Goal: Task Accomplishment & Management: Manage account settings

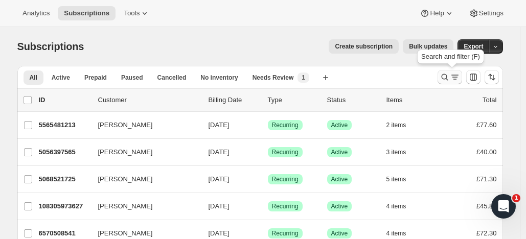
click at [444, 75] on icon "Search and filter results" at bounding box center [445, 77] width 10 height 10
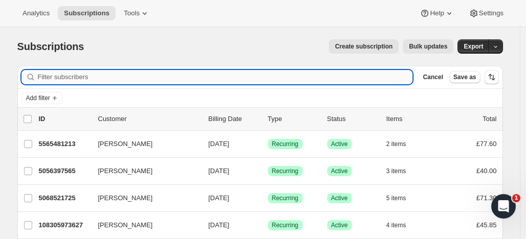
click at [146, 78] on input "Filter subscribers" at bounding box center [225, 77] width 375 height 14
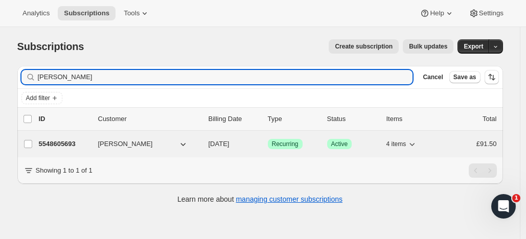
type input "[PERSON_NAME]"
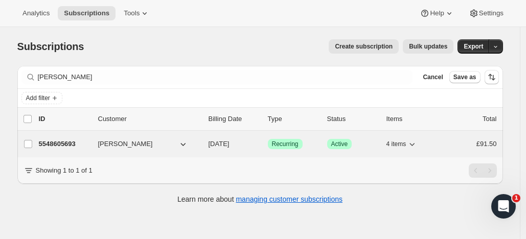
click at [80, 139] on p "5548605693" at bounding box center [64, 144] width 51 height 10
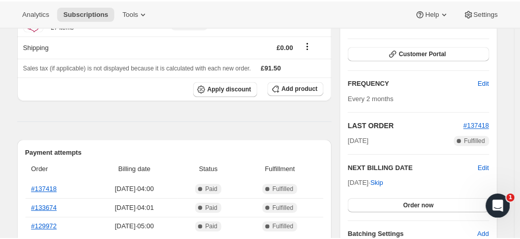
scroll to position [200, 0]
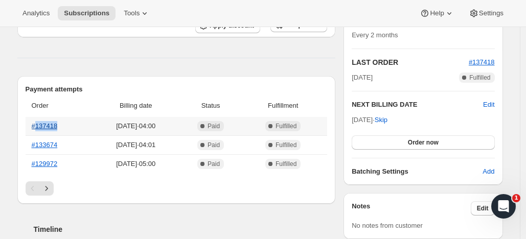
drag, startPoint x: 62, startPoint y: 125, endPoint x: 39, endPoint y: 125, distance: 22.5
click at [39, 125] on th "#137418" at bounding box center [59, 126] width 67 height 18
copy link "137418"
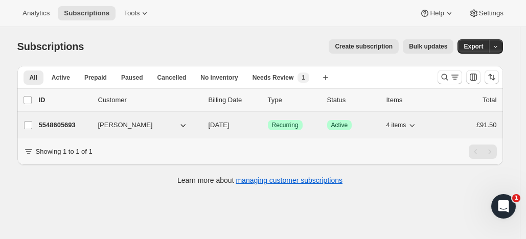
click at [77, 124] on p "5548605693" at bounding box center [64, 125] width 51 height 10
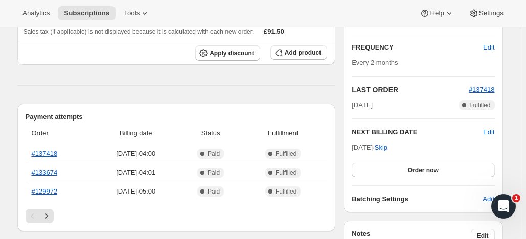
scroll to position [173, 0]
click at [491, 46] on span "Edit" at bounding box center [488, 47] width 11 height 10
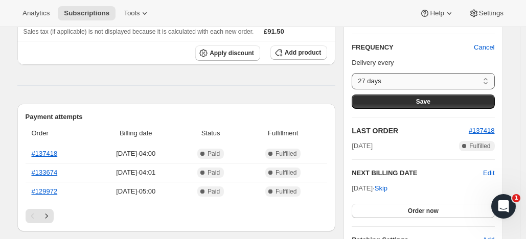
click at [488, 80] on select "27 days 28 days 29 days 30 days 31 days 32 days 33 days 34 days 35 days 36 days…" at bounding box center [423, 81] width 143 height 16
select select "DAY#28"
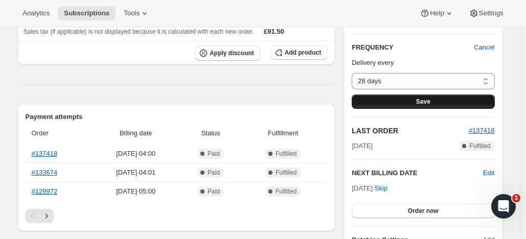
click at [405, 98] on button "Save" at bounding box center [423, 102] width 143 height 14
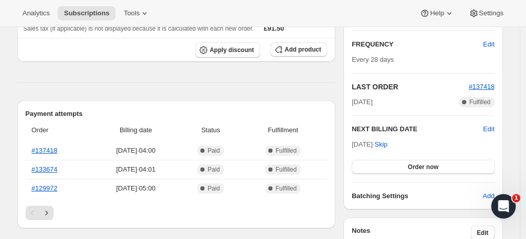
scroll to position [253, 0]
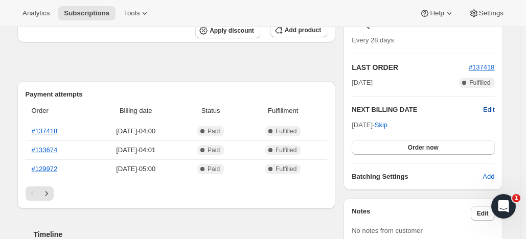
click at [489, 108] on span "Edit" at bounding box center [488, 110] width 11 height 10
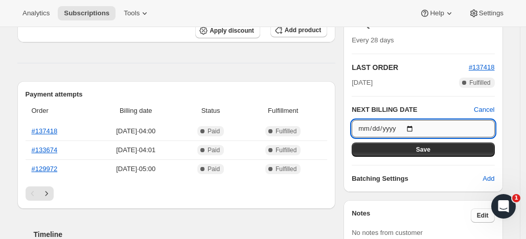
click at [415, 128] on input "2025-11-26" at bounding box center [423, 128] width 143 height 17
type input "2025-11-27"
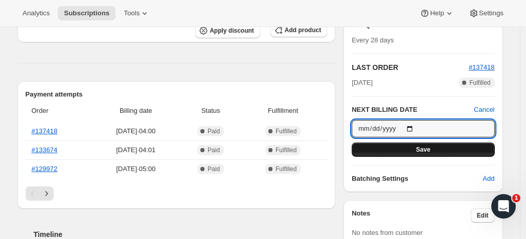
click at [434, 148] on button "Save" at bounding box center [423, 150] width 143 height 14
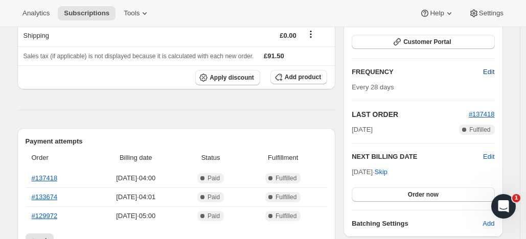
click at [489, 69] on span "Edit" at bounding box center [488, 72] width 11 height 10
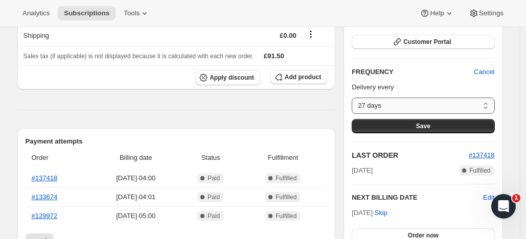
click at [488, 104] on select "27 days 28 days 29 days 30 days 31 days 32 days 33 days 34 days 35 days 36 days…" at bounding box center [423, 106] width 143 height 16
select select "custom"
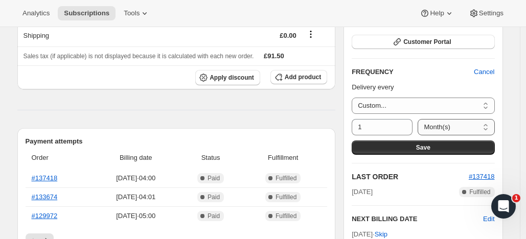
click at [487, 125] on select "Day(s) Week(s) Month(s) Year(s)" at bounding box center [456, 127] width 77 height 16
select select "WEEK"
drag, startPoint x: 360, startPoint y: 127, endPoint x: 366, endPoint y: 127, distance: 6.2
click at [366, 127] on input "1" at bounding box center [375, 127] width 46 height 16
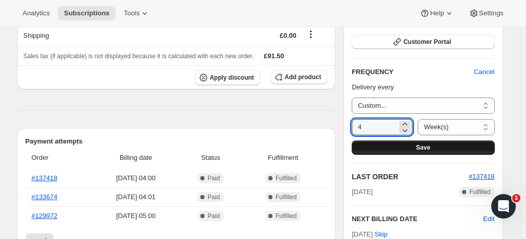
type input "4"
click at [414, 145] on button "Save" at bounding box center [423, 148] width 143 height 14
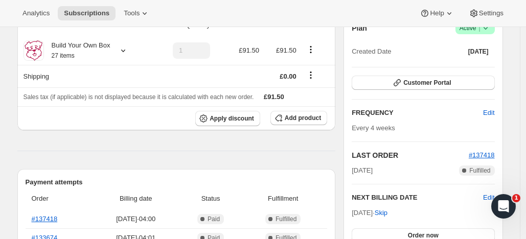
scroll to position [270, 0]
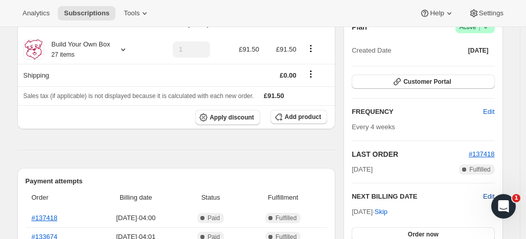
click at [487, 194] on span "Edit" at bounding box center [488, 197] width 11 height 10
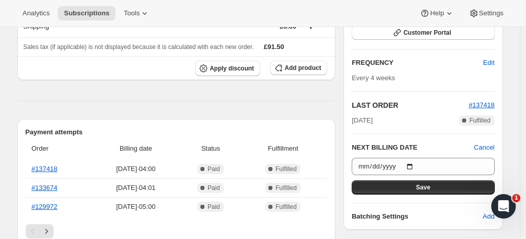
scroll to position [329, 0]
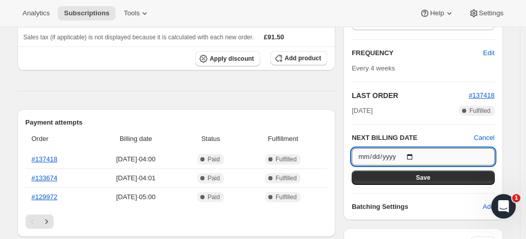
click at [416, 155] on input "2025-11-27" at bounding box center [423, 156] width 143 height 17
click at [515, 81] on div "Subscription #5548605693. This page is ready Subscription #5548605693 Success R…" at bounding box center [260, 223] width 510 height 1050
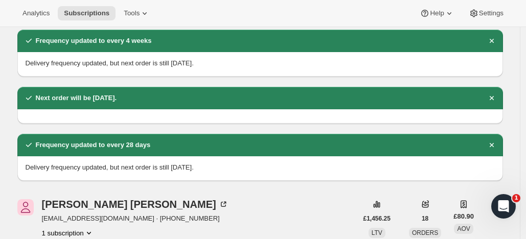
scroll to position [0, 0]
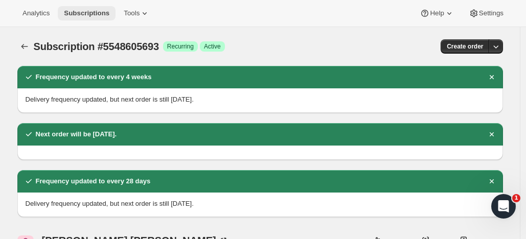
click at [100, 11] on span "Subscriptions" at bounding box center [87, 13] width 46 height 8
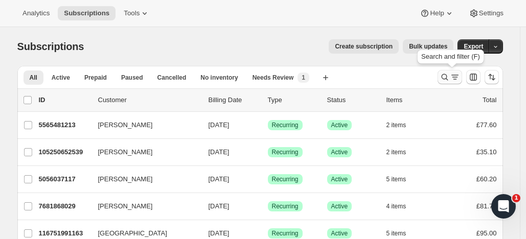
click at [447, 74] on icon "Search and filter results" at bounding box center [445, 77] width 10 height 10
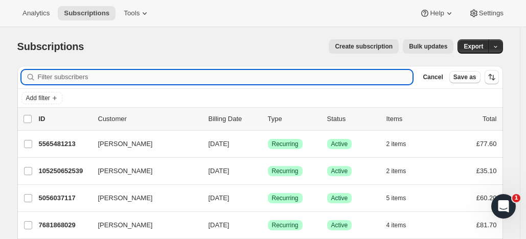
click at [303, 75] on input "Filter subscribers" at bounding box center [225, 77] width 375 height 14
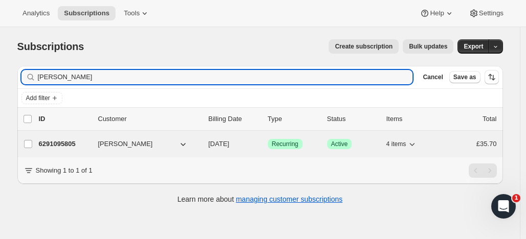
type input "Donna Lane"
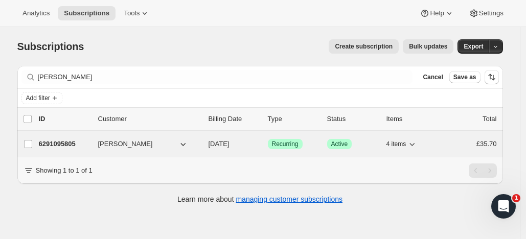
click at [86, 138] on div "6291095805 Donna Lane 10/27/2025 Success Recurring Success Active 4 items £35.70" at bounding box center [268, 144] width 458 height 14
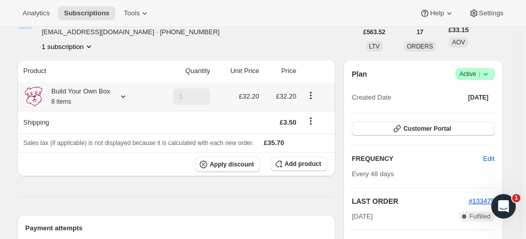
scroll to position [50, 0]
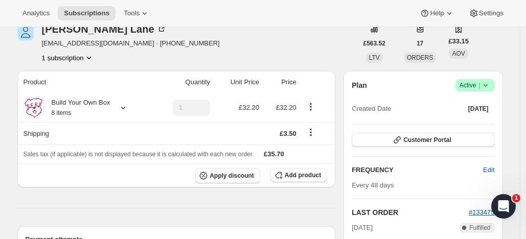
click at [473, 83] on span "Active |" at bounding box center [475, 85] width 31 height 10
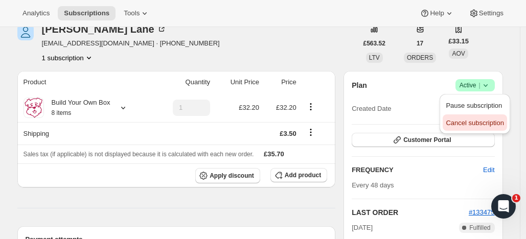
click at [453, 122] on span "Cancel subscription" at bounding box center [475, 123] width 58 height 8
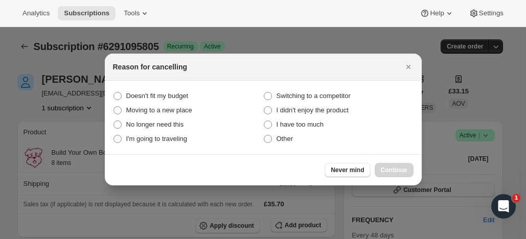
scroll to position [0, 0]
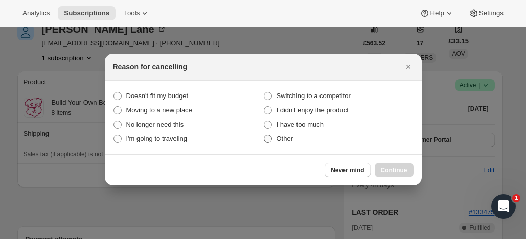
click at [268, 140] on span ":ro3:" at bounding box center [268, 139] width 8 height 8
click at [264, 135] on input "Other" at bounding box center [264, 135] width 1 height 1
radio input "true"
click at [402, 165] on button "Continue" at bounding box center [394, 170] width 39 height 14
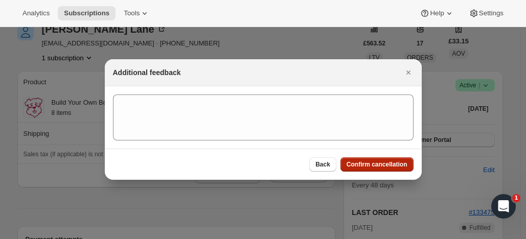
click at [393, 160] on button "Confirm cancellation" at bounding box center [376, 164] width 73 height 14
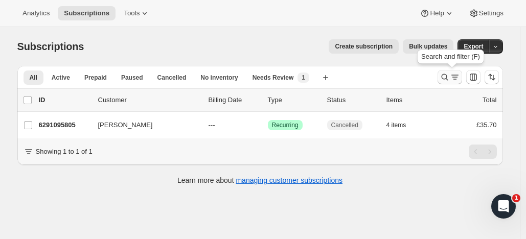
click at [446, 75] on icon "Search and filter results" at bounding box center [445, 77] width 10 height 10
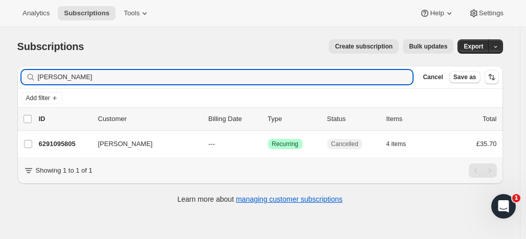
drag, startPoint x: 79, startPoint y: 79, endPoint x: 31, endPoint y: 69, distance: 49.1
click at [31, 69] on div "Filter subscribers Donna Lane Clear Cancel Save as" at bounding box center [260, 77] width 486 height 22
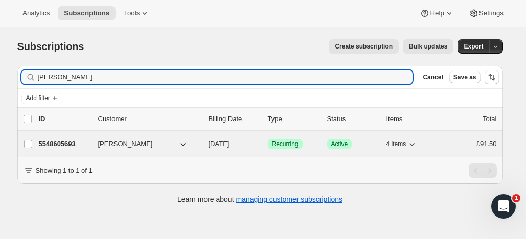
type input "tina jess"
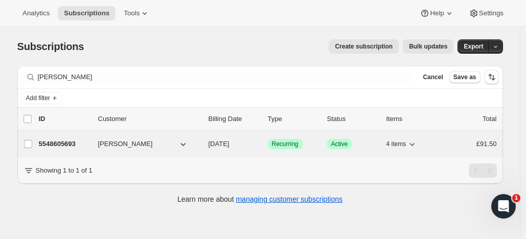
click at [78, 142] on p "5548605693" at bounding box center [64, 144] width 51 height 10
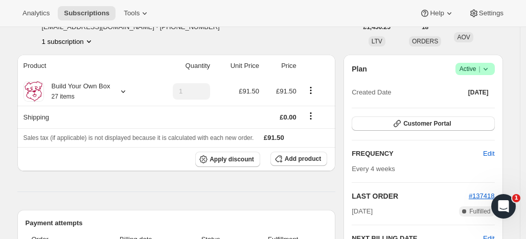
scroll to position [67, 0]
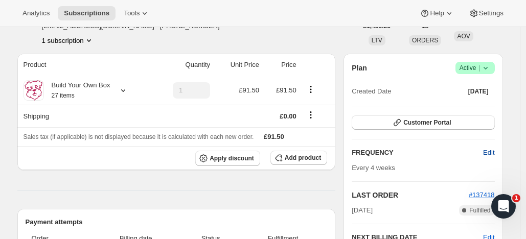
click at [489, 150] on span "Edit" at bounding box center [488, 153] width 11 height 10
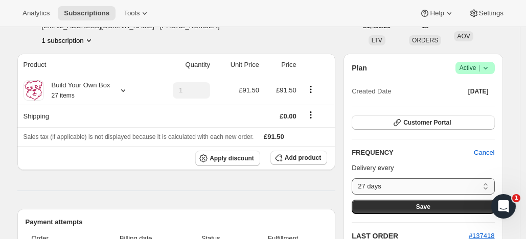
click at [487, 184] on select "27 days 28 days 29 days 30 days 31 days 32 days 33 days 34 days 35 days 36 days…" at bounding box center [423, 186] width 143 height 16
select select "custom"
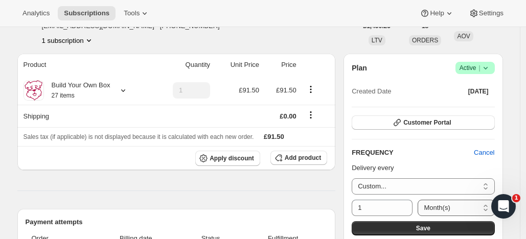
click at [462, 205] on select "Day(s) Week(s) Month(s) Year(s)" at bounding box center [456, 208] width 77 height 16
select select "WEEK"
drag, startPoint x: 361, startPoint y: 207, endPoint x: 370, endPoint y: 207, distance: 8.7
click at [370, 207] on input "1" at bounding box center [375, 208] width 46 height 16
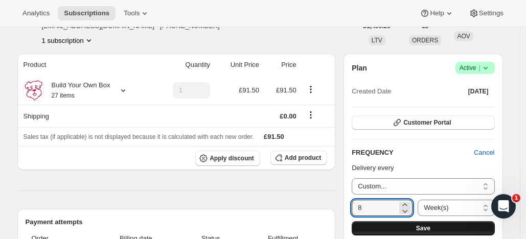
type input "8"
click at [433, 223] on button "Save" at bounding box center [423, 228] width 143 height 14
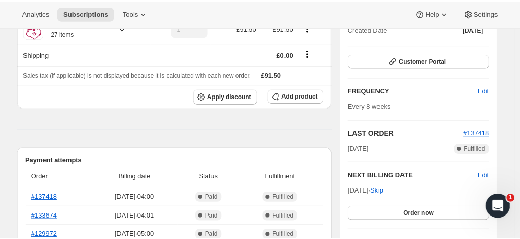
scroll to position [247, 0]
